Goal: Task Accomplishment & Management: Use online tool/utility

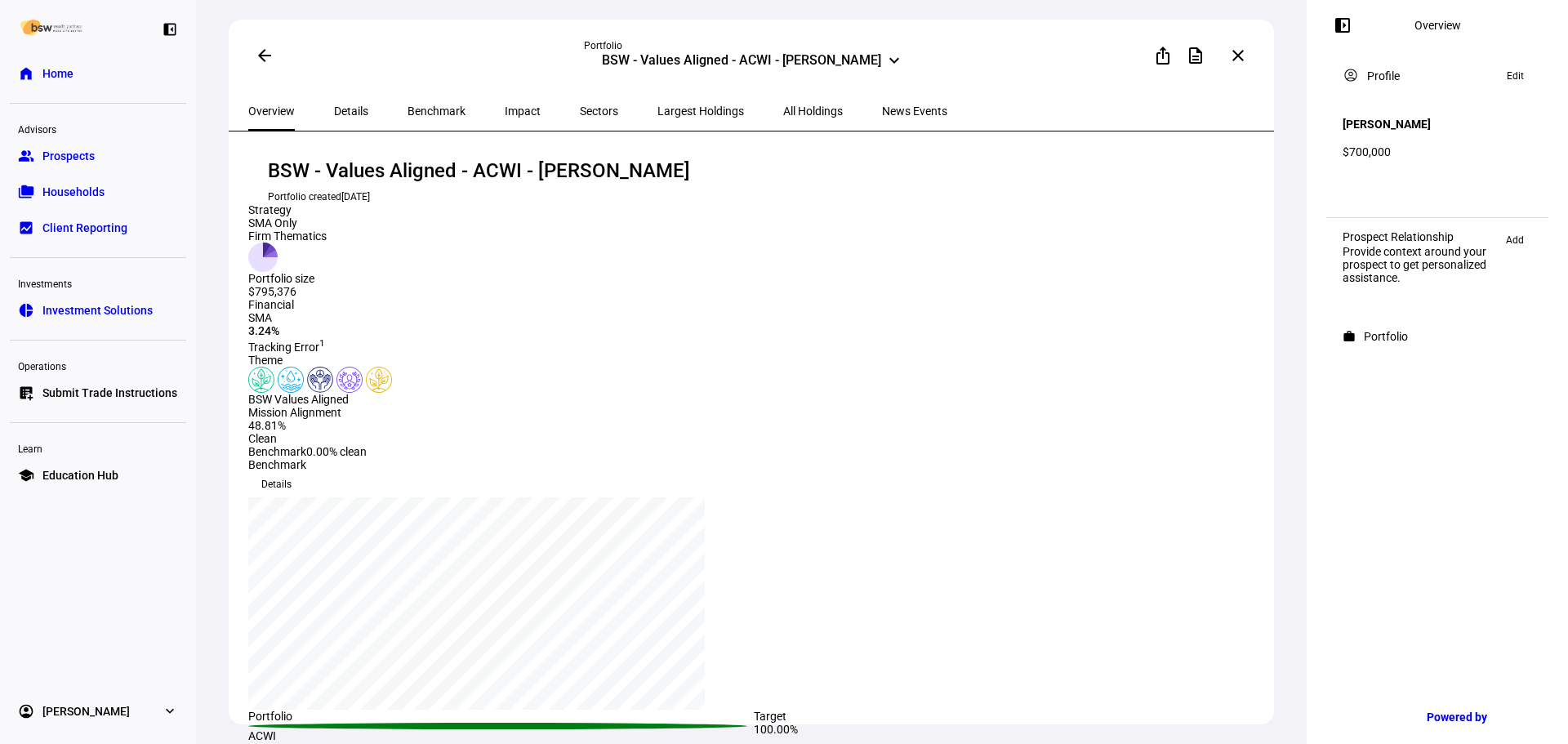
click at [109, 394] on span "Submit Trade Instructions" at bounding box center [110, 392] width 135 height 16
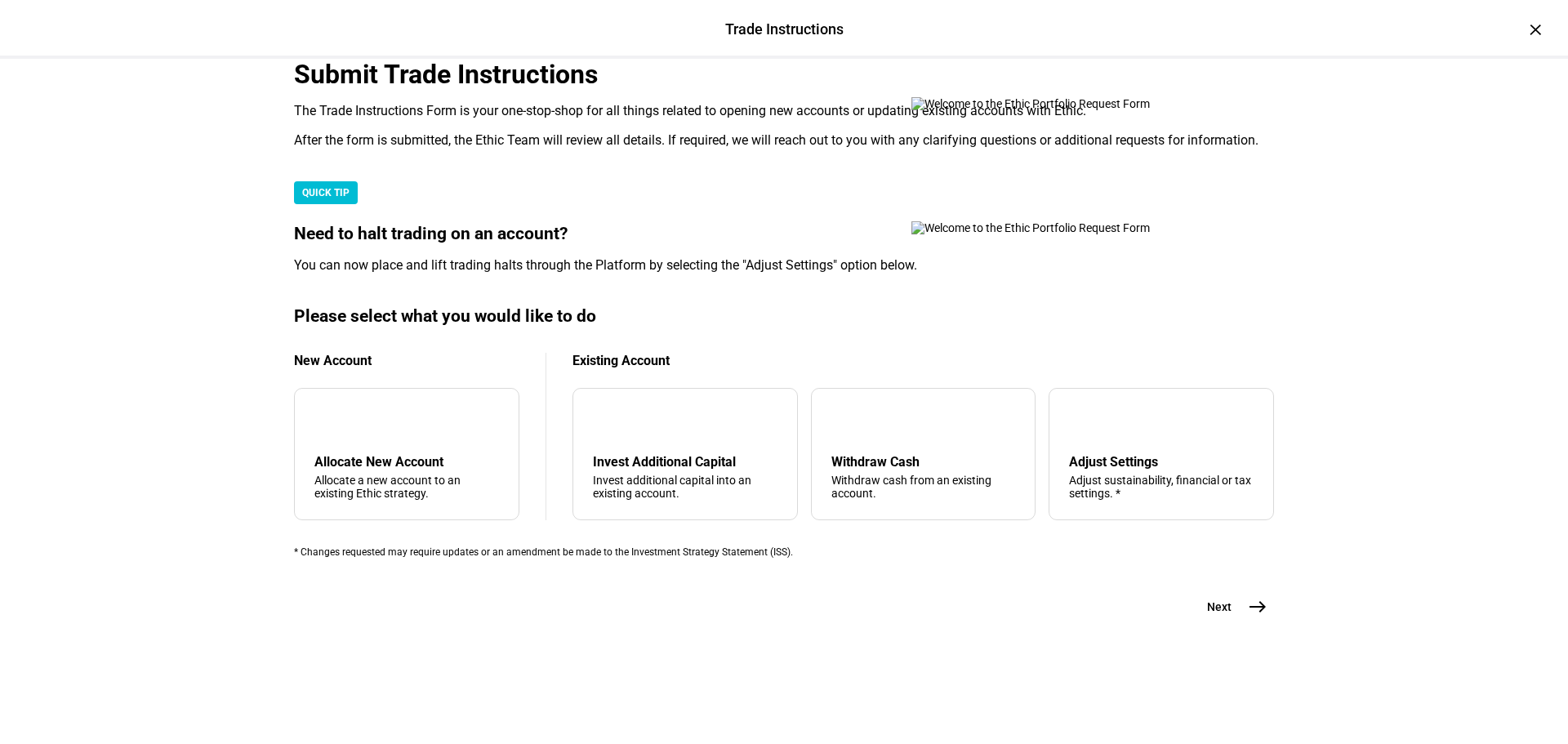
scroll to position [327, 0]
click at [882, 469] on div "Withdraw Cash" at bounding box center [924, 462] width 184 height 16
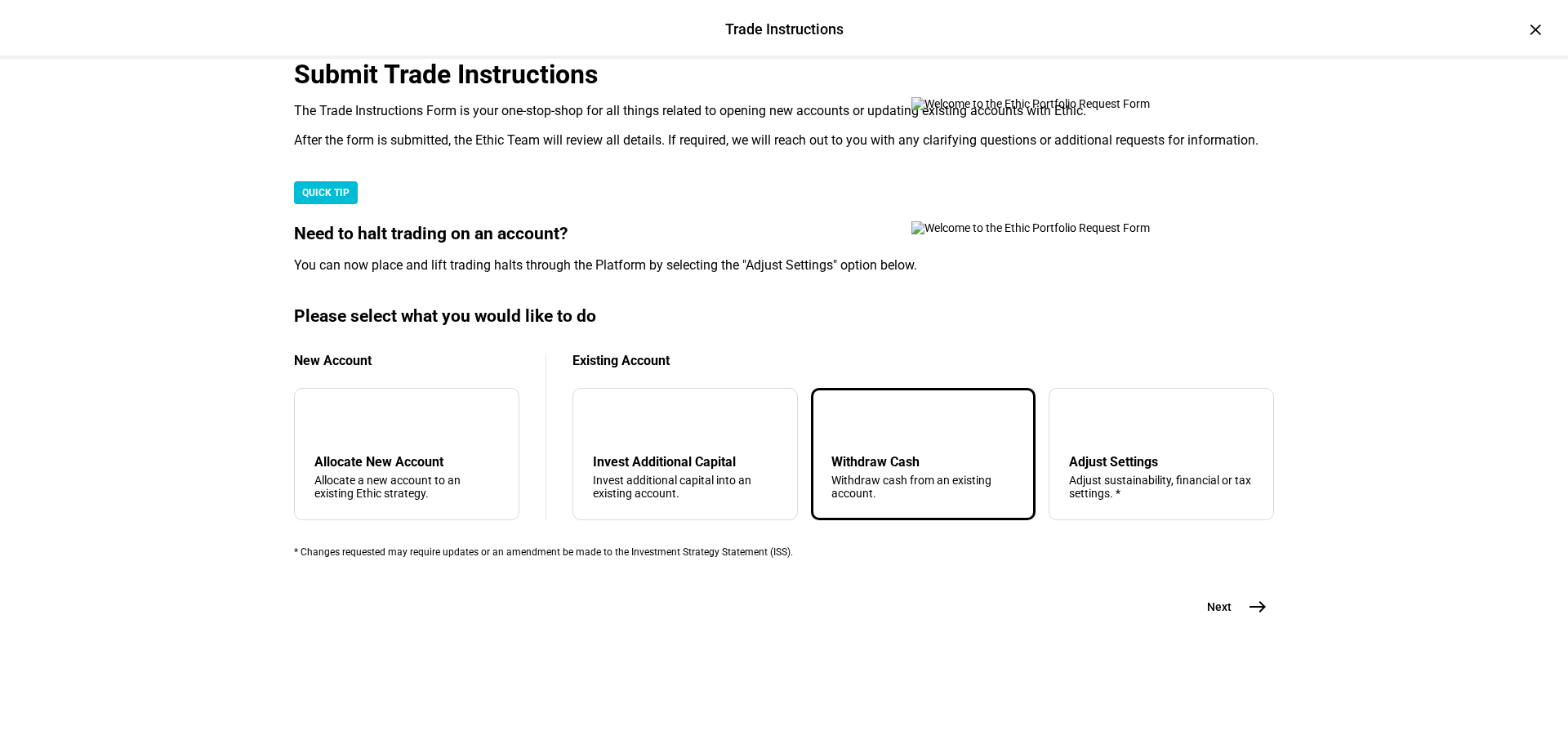
click at [1254, 617] on mat-icon "east" at bounding box center [1257, 606] width 19 height 19
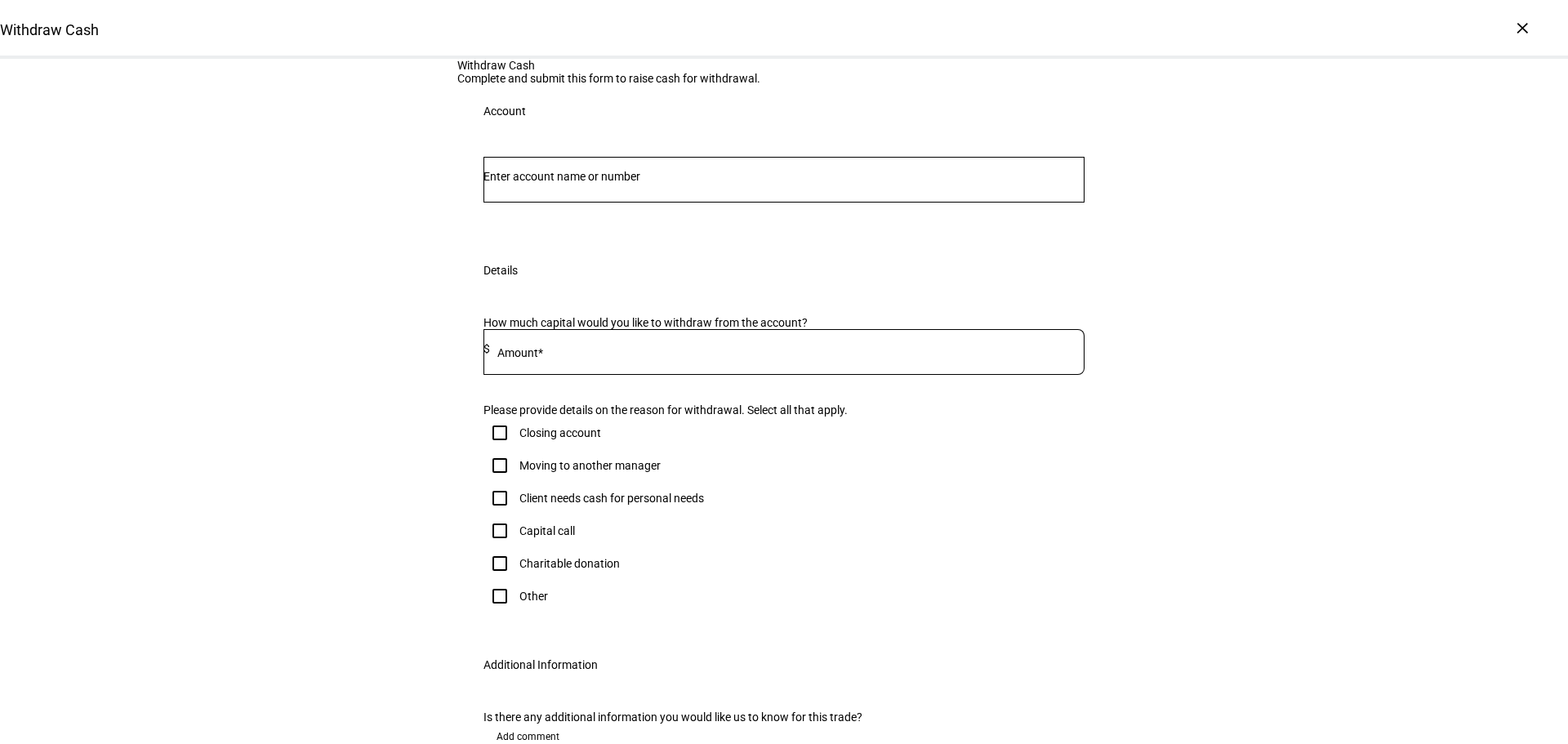
click at [638, 183] on input "Number" at bounding box center [784, 177] width 601 height 13
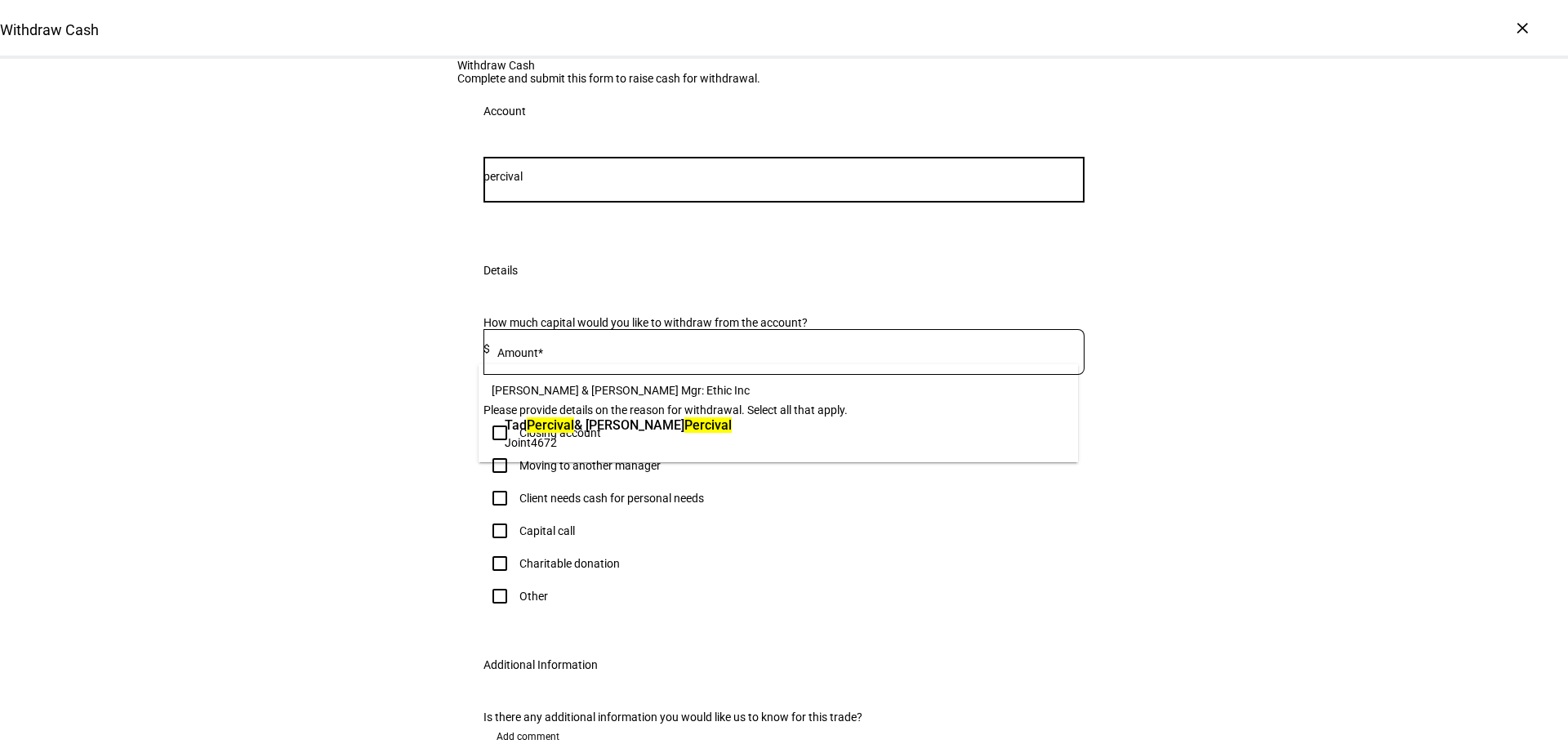
type input "percival"
click at [663, 433] on span "[PERSON_NAME] & [PERSON_NAME]" at bounding box center [618, 425] width 227 height 18
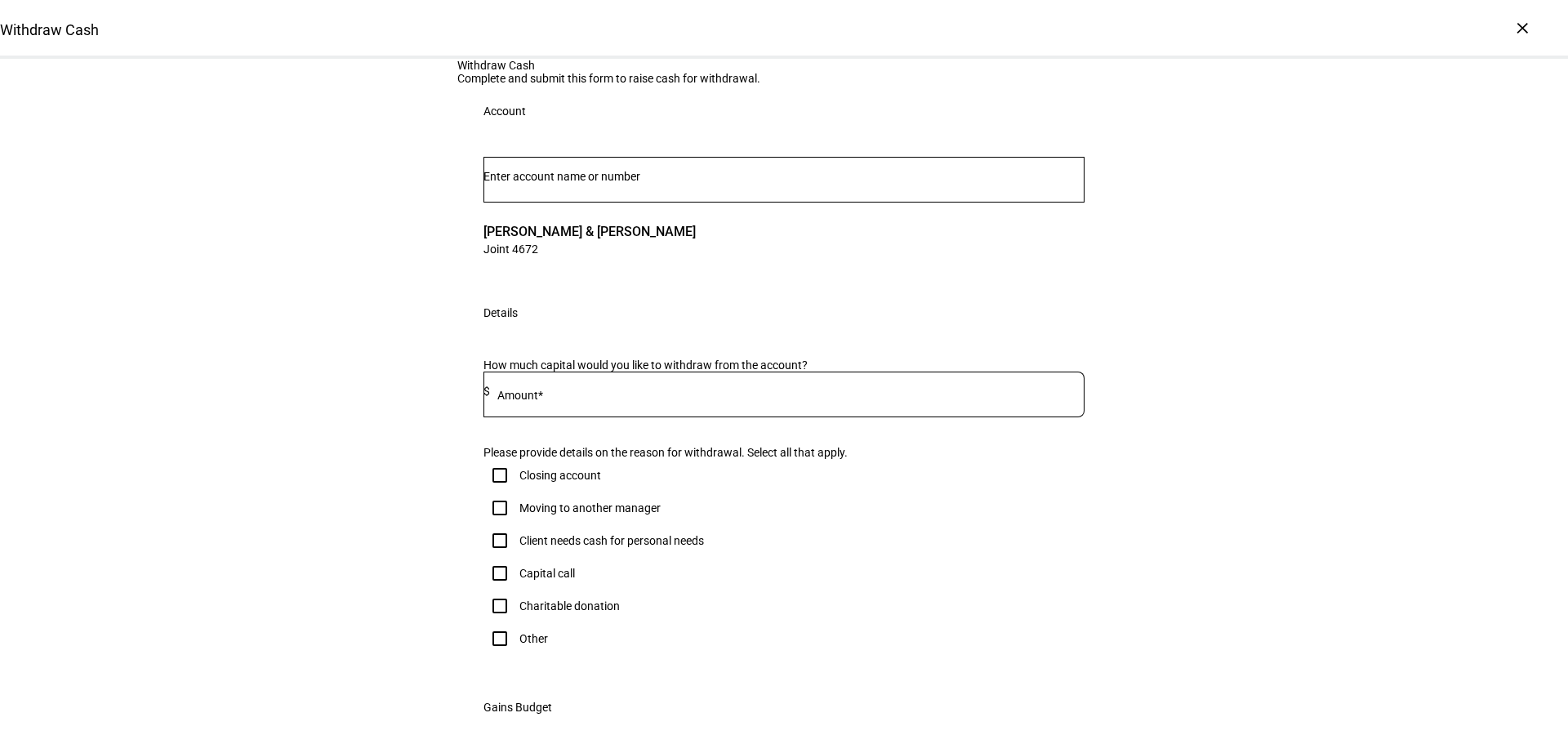
scroll to position [81, 0]
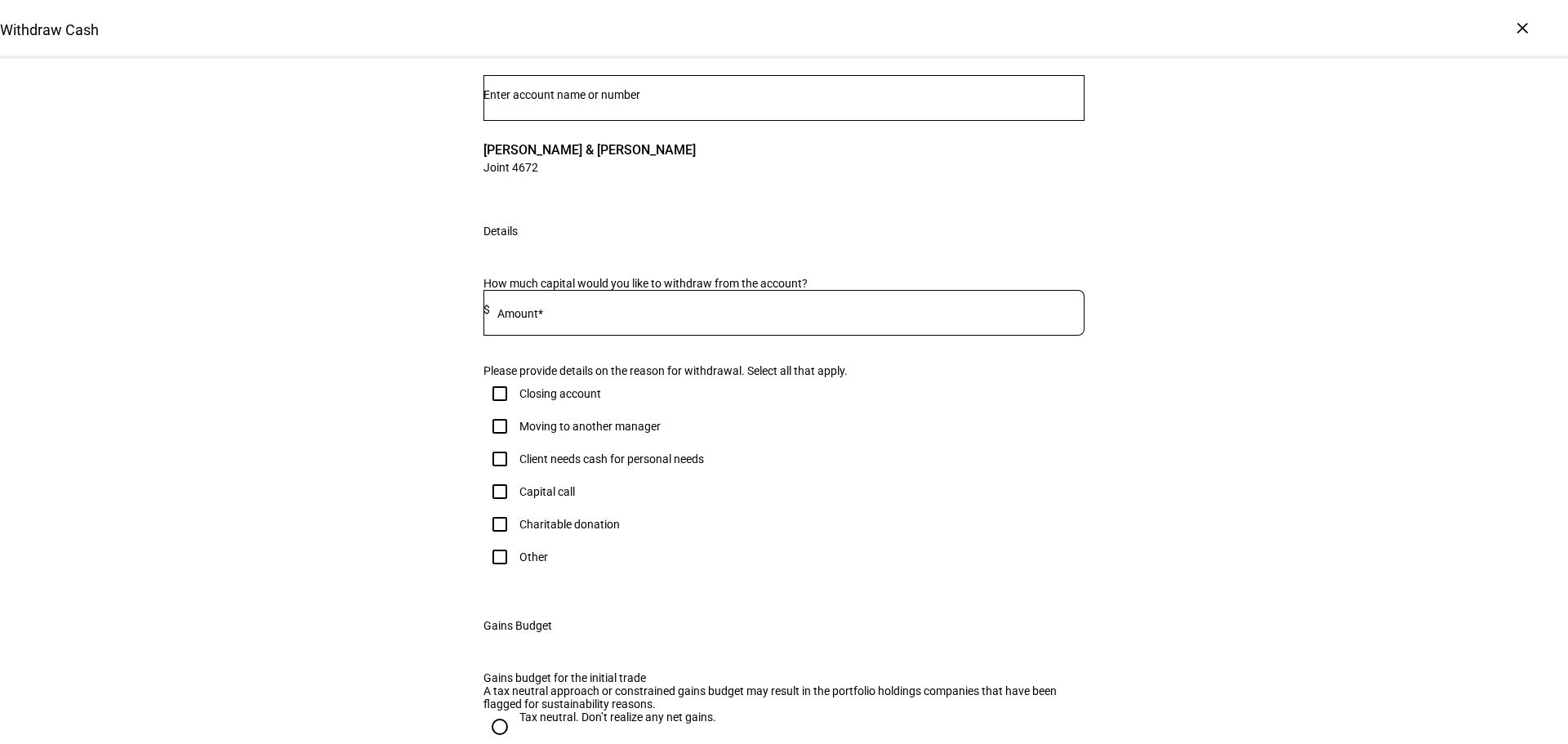
click at [722, 316] on input at bounding box center [788, 310] width 595 height 13
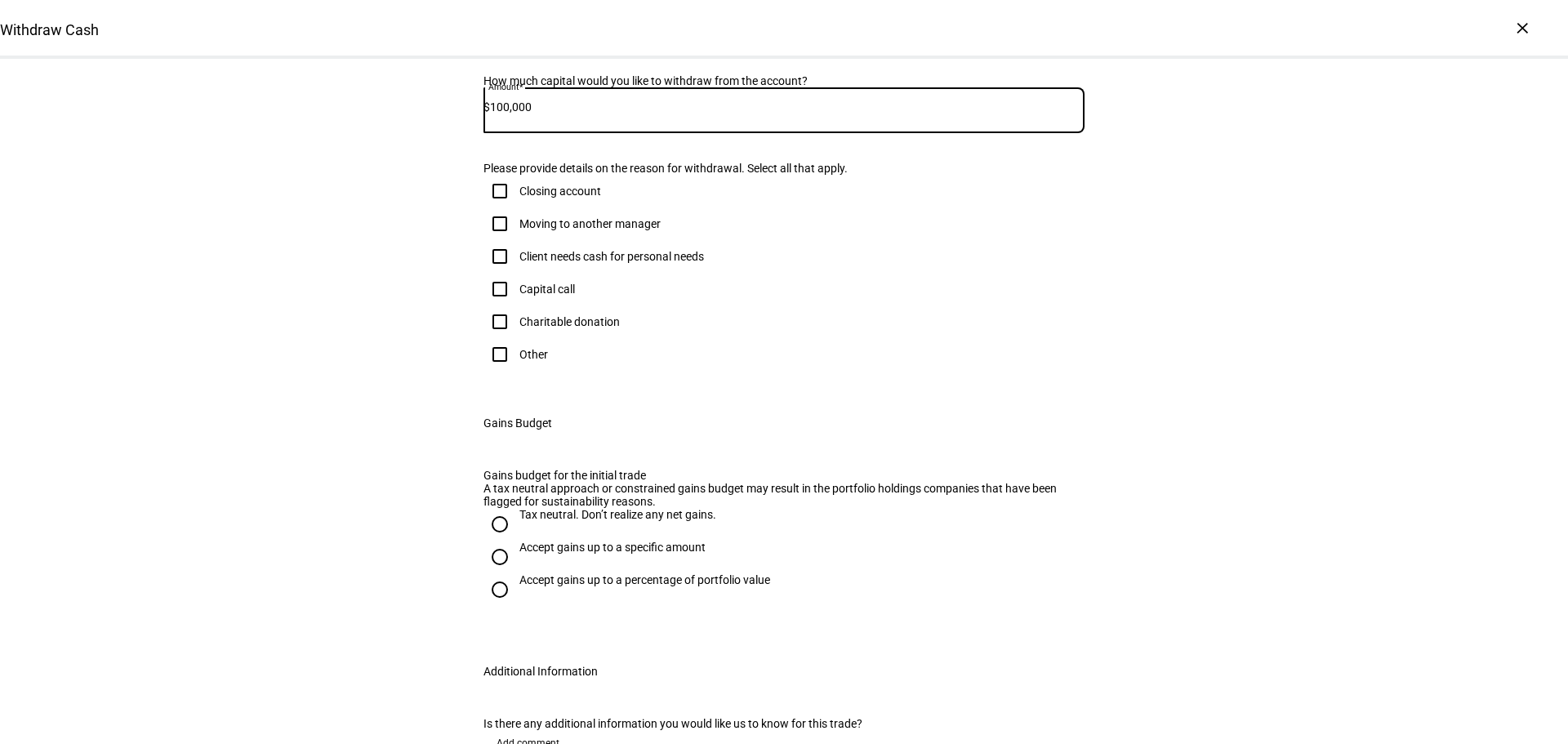
scroll to position [327, 0]
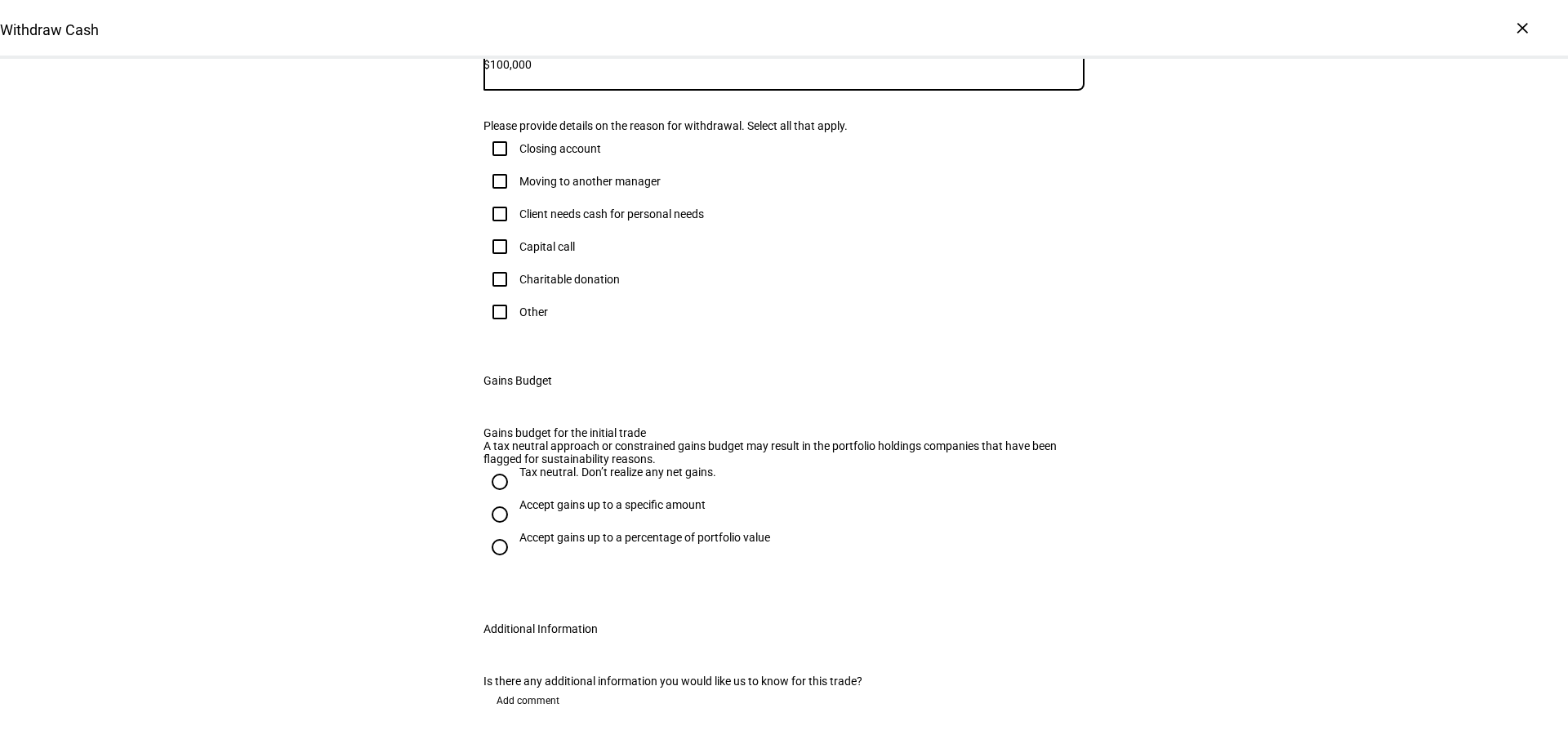
type input "100,000"
click at [608, 220] on div "Client needs cash for personal needs" at bounding box center [612, 214] width 184 height 13
click at [516, 230] on input "Client needs cash for personal needs" at bounding box center [499, 214] width 33 height 33
checkbox input "true"
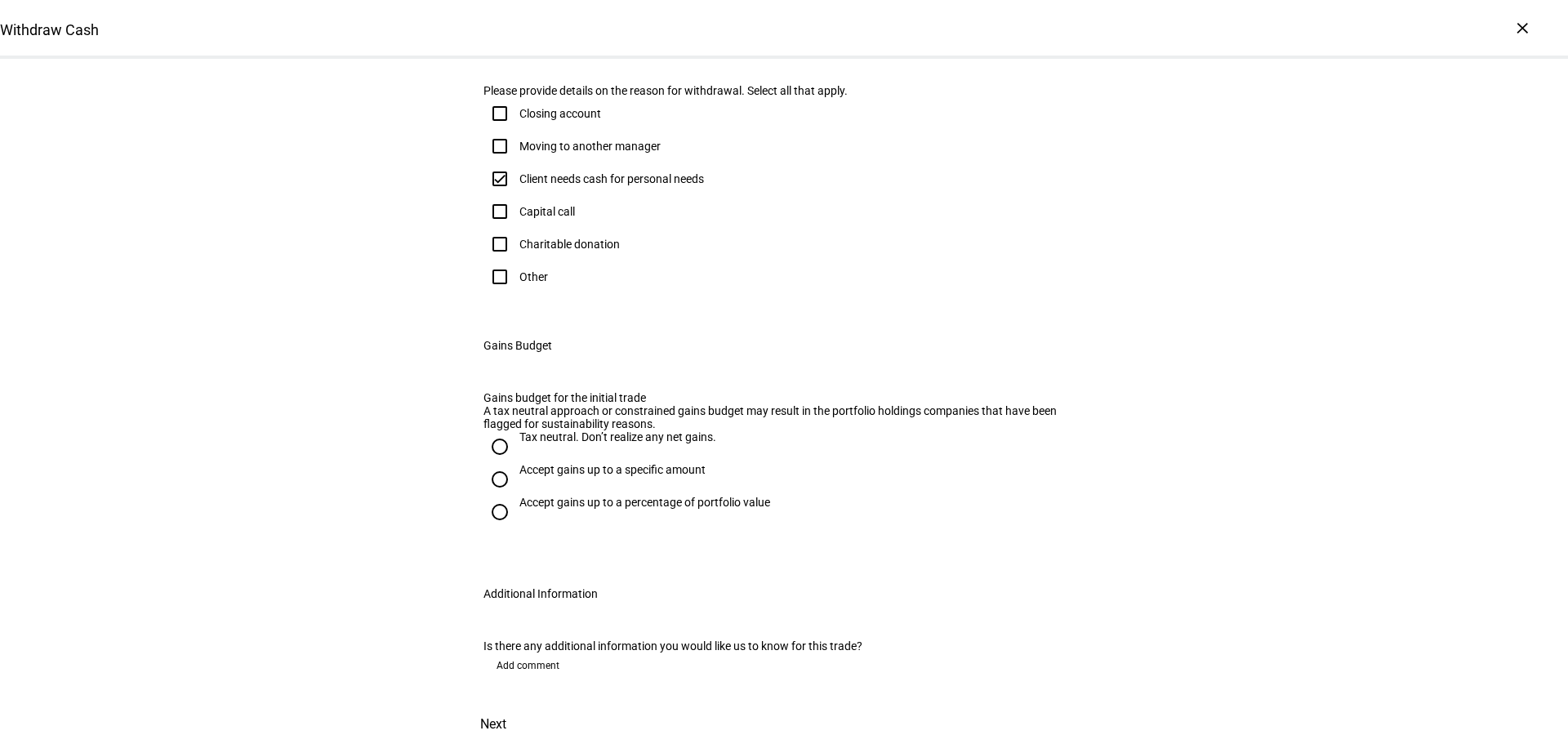
scroll to position [735, 0]
click at [622, 431] on div "Tax neutral. Don’t realize any net gains." at bounding box center [618, 437] width 197 height 13
click at [516, 431] on input "Tax neutral. Don’t realize any net gains." at bounding box center [499, 447] width 33 height 33
radio input "true"
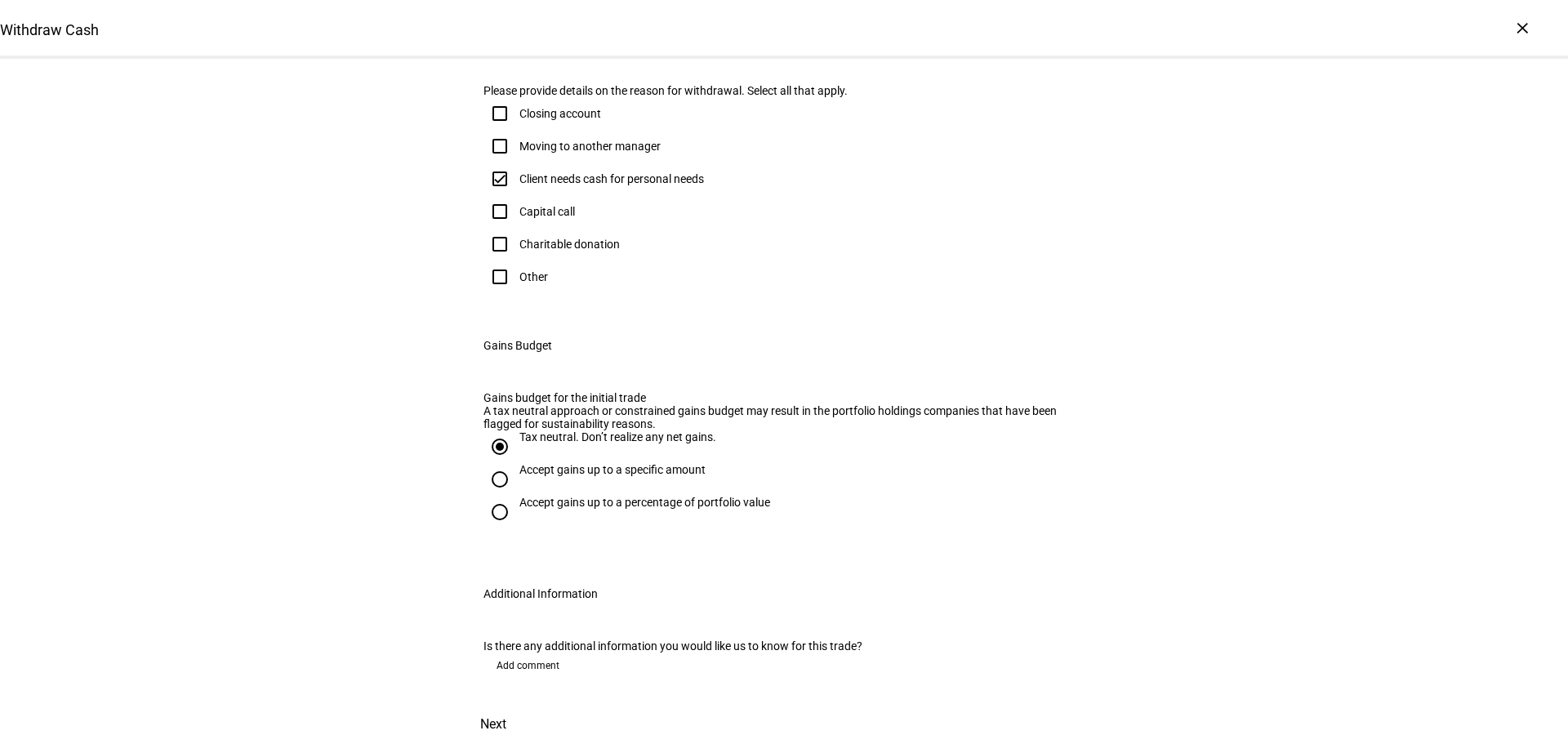
click at [506, 705] on span "Next" at bounding box center [493, 724] width 26 height 39
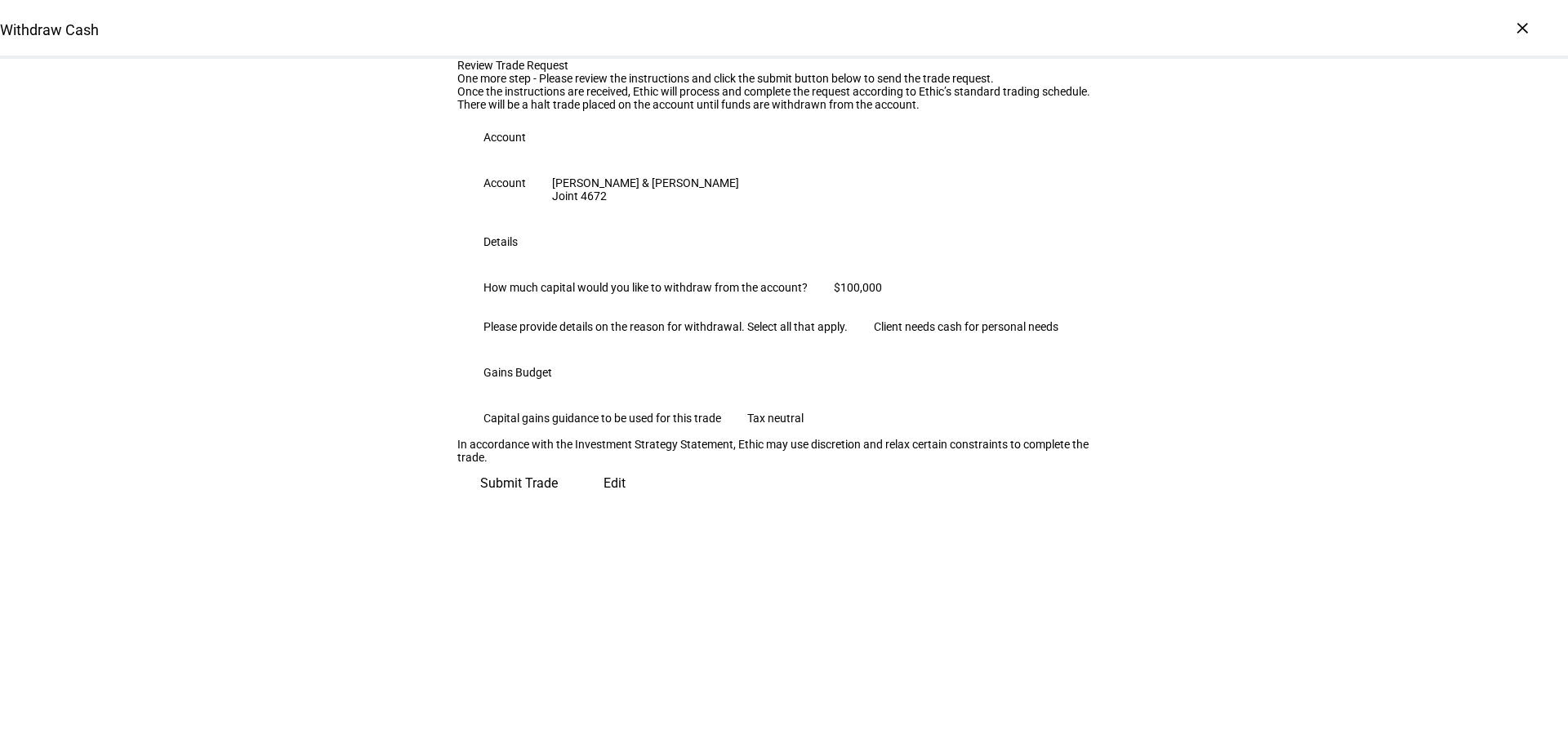
scroll to position [166, 0]
click at [603, 503] on span "Edit" at bounding box center [614, 483] width 22 height 39
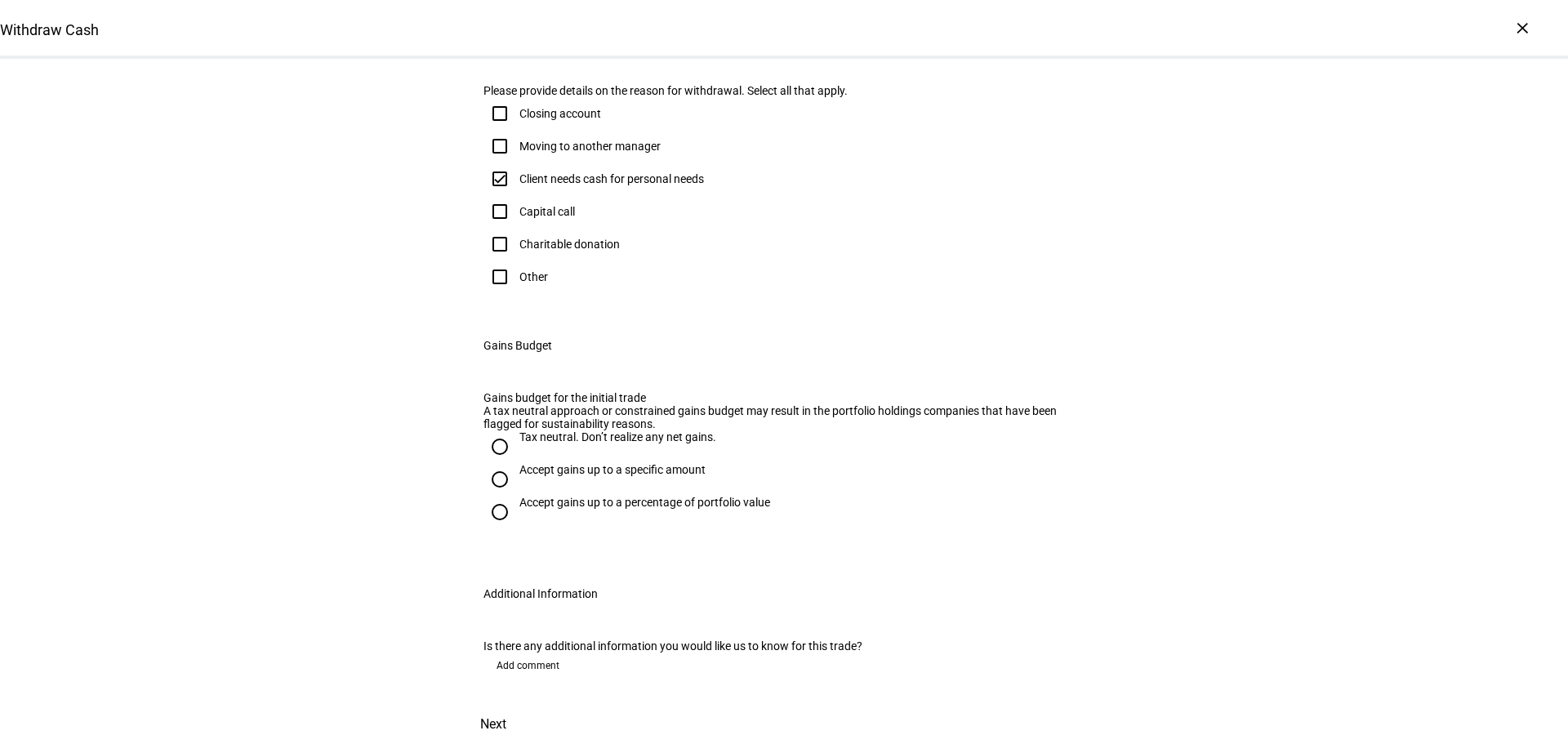
scroll to position [736, 0]
click at [545, 653] on span "Add comment" at bounding box center [528, 665] width 63 height 26
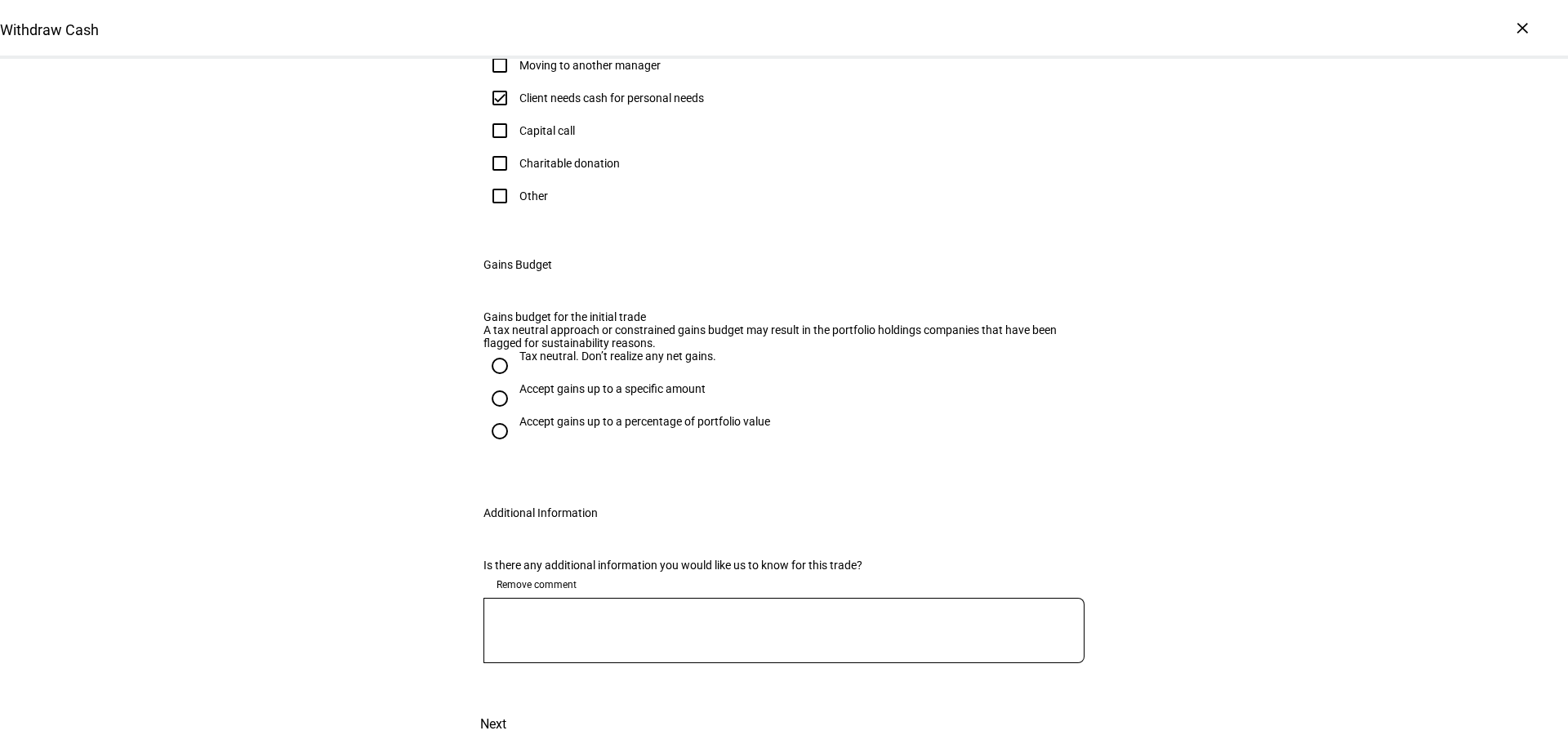
click at [644, 650] on textarea at bounding box center [784, 630] width 601 height 39
type textarea "Minimize gains but will take whatever is necessary... thanks!"
click at [506, 705] on span "Next" at bounding box center [493, 724] width 26 height 39
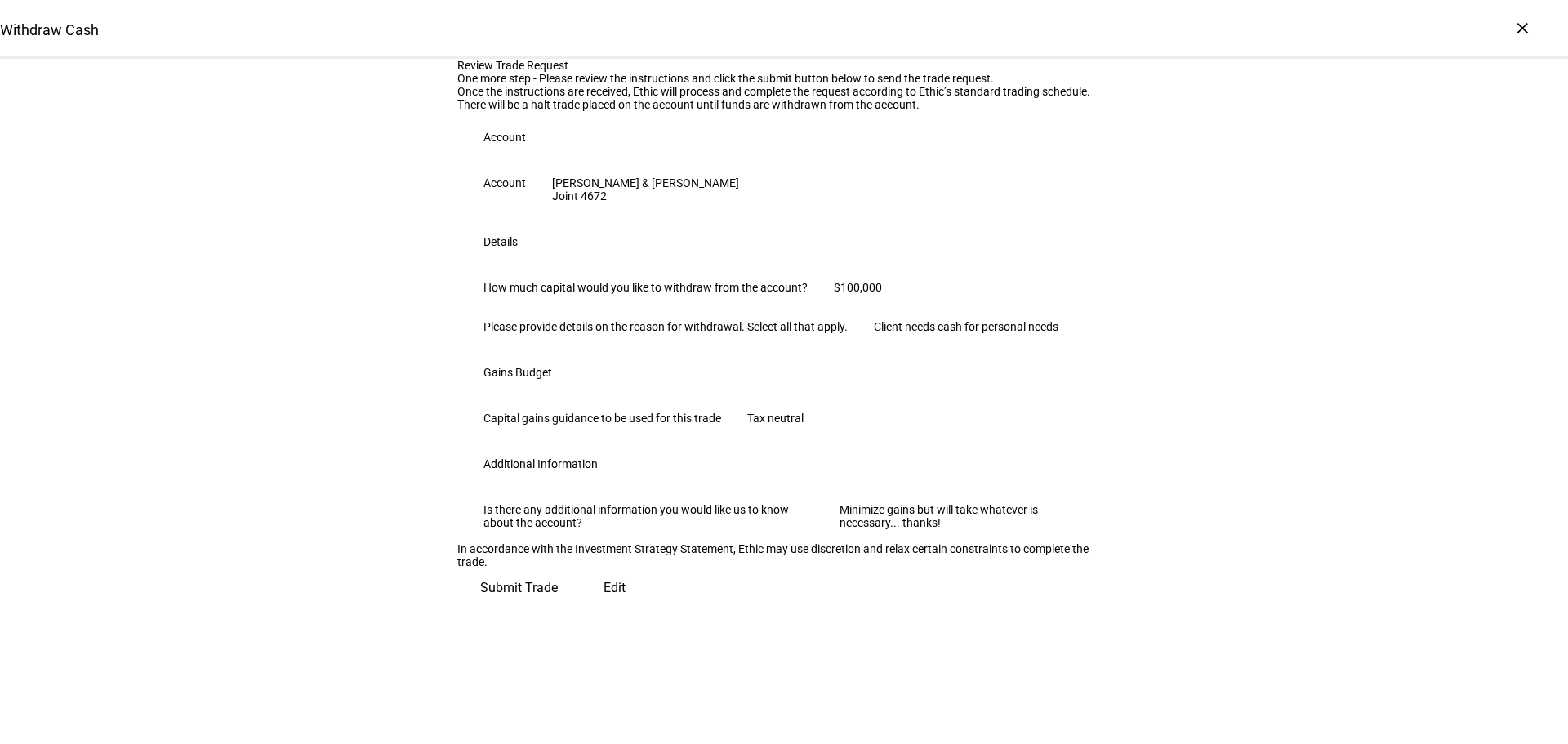
scroll to position [306, 0]
click at [558, 607] on span "Submit Trade" at bounding box center [519, 587] width 78 height 39
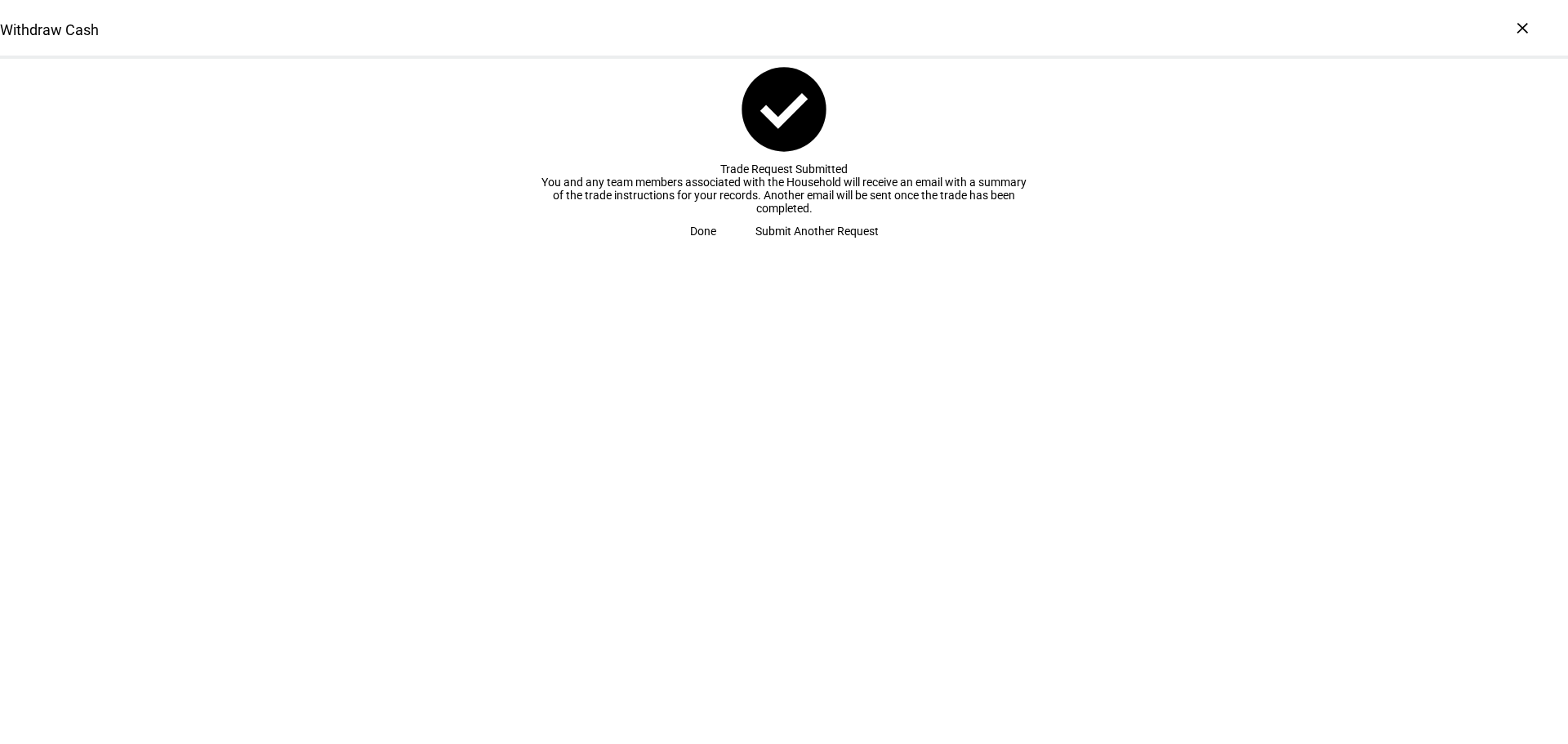
click at [717, 247] on span "Done" at bounding box center [703, 230] width 26 height 33
